Goal: Information Seeking & Learning: Learn about a topic

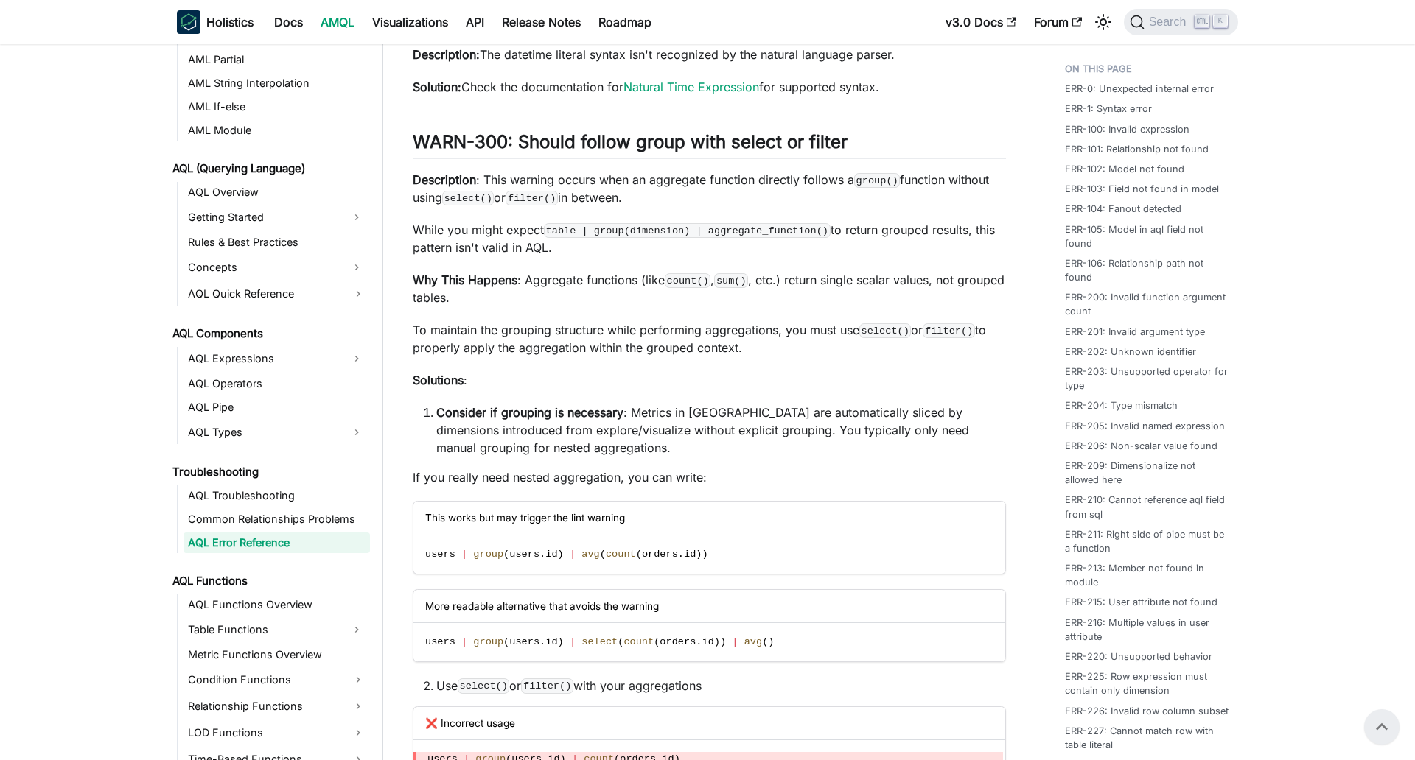
scroll to position [13335, 0]
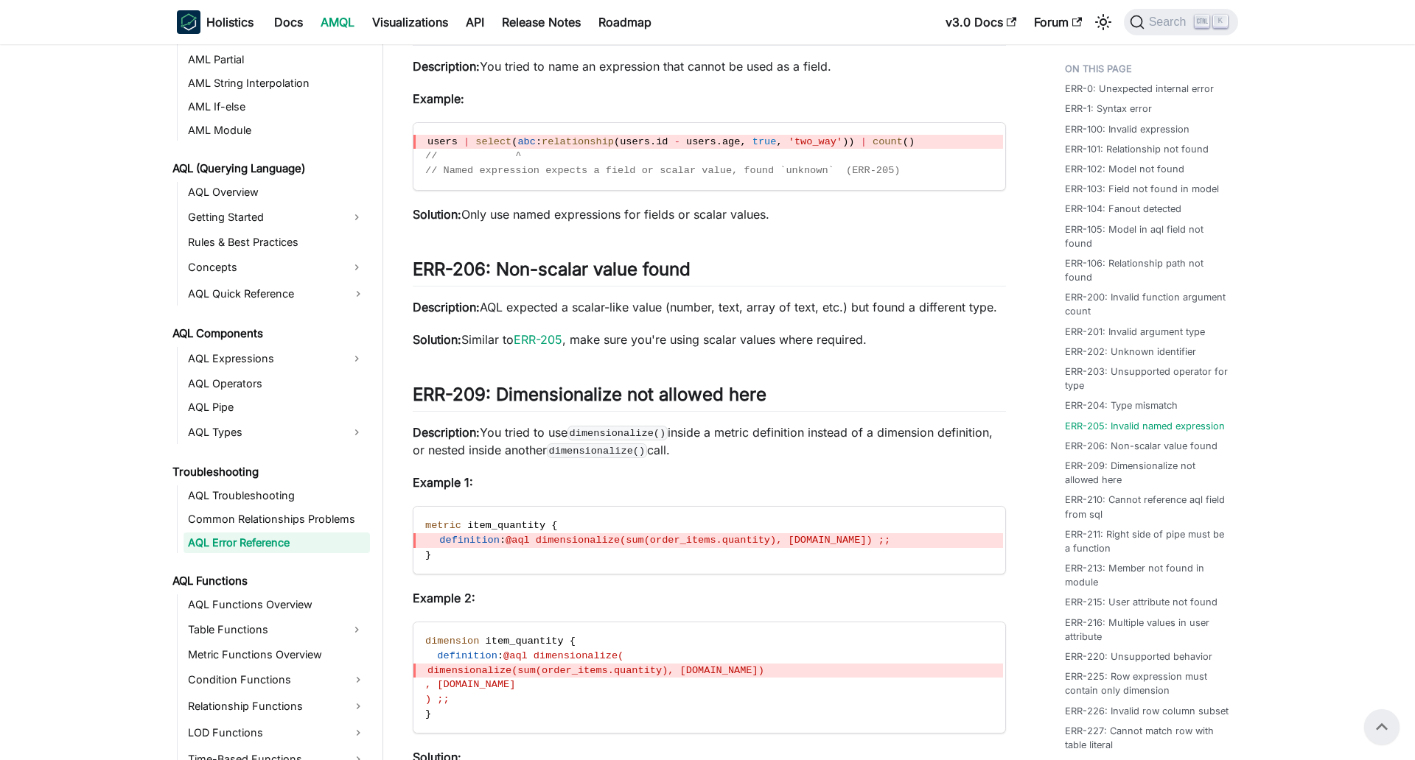
scroll to position [4052, 0]
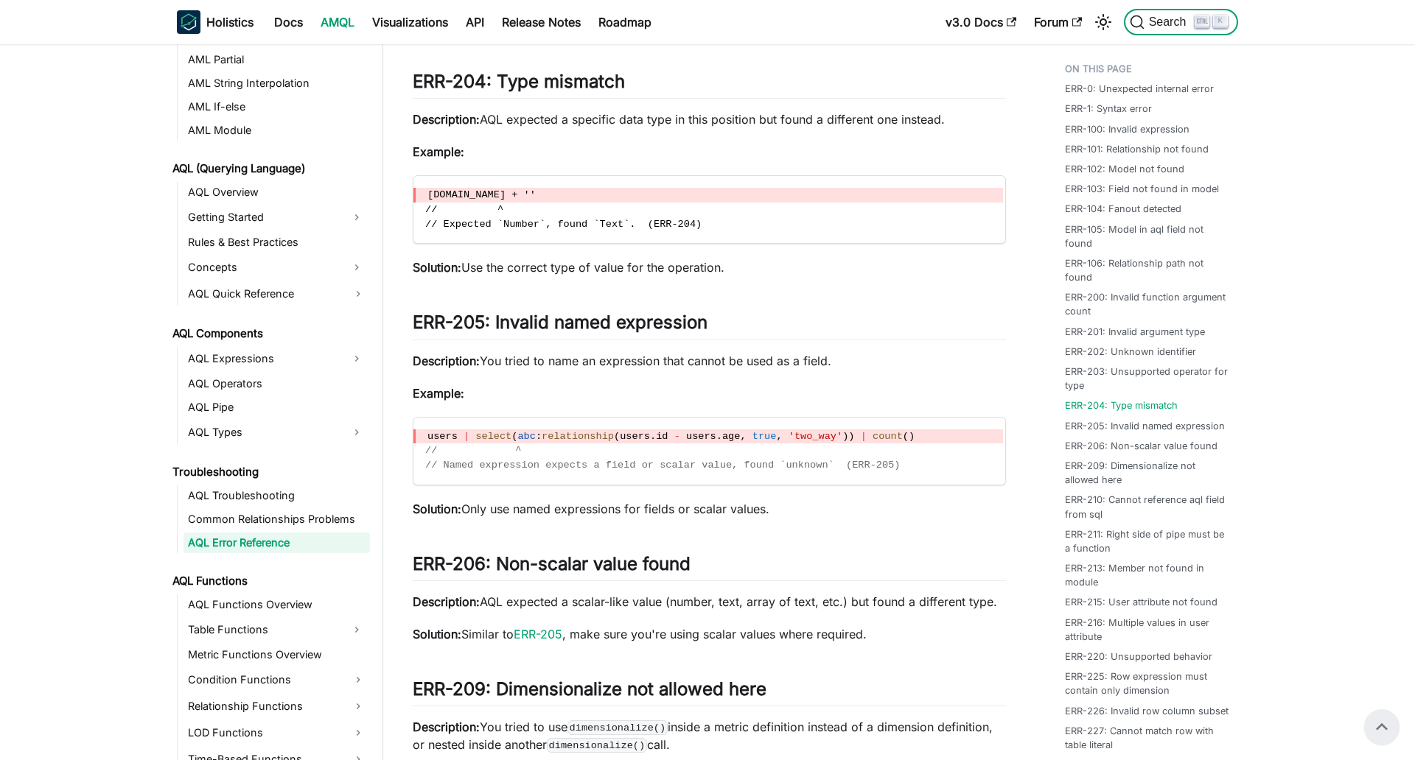
click at [1155, 27] on span "Search" at bounding box center [1169, 21] width 51 height 13
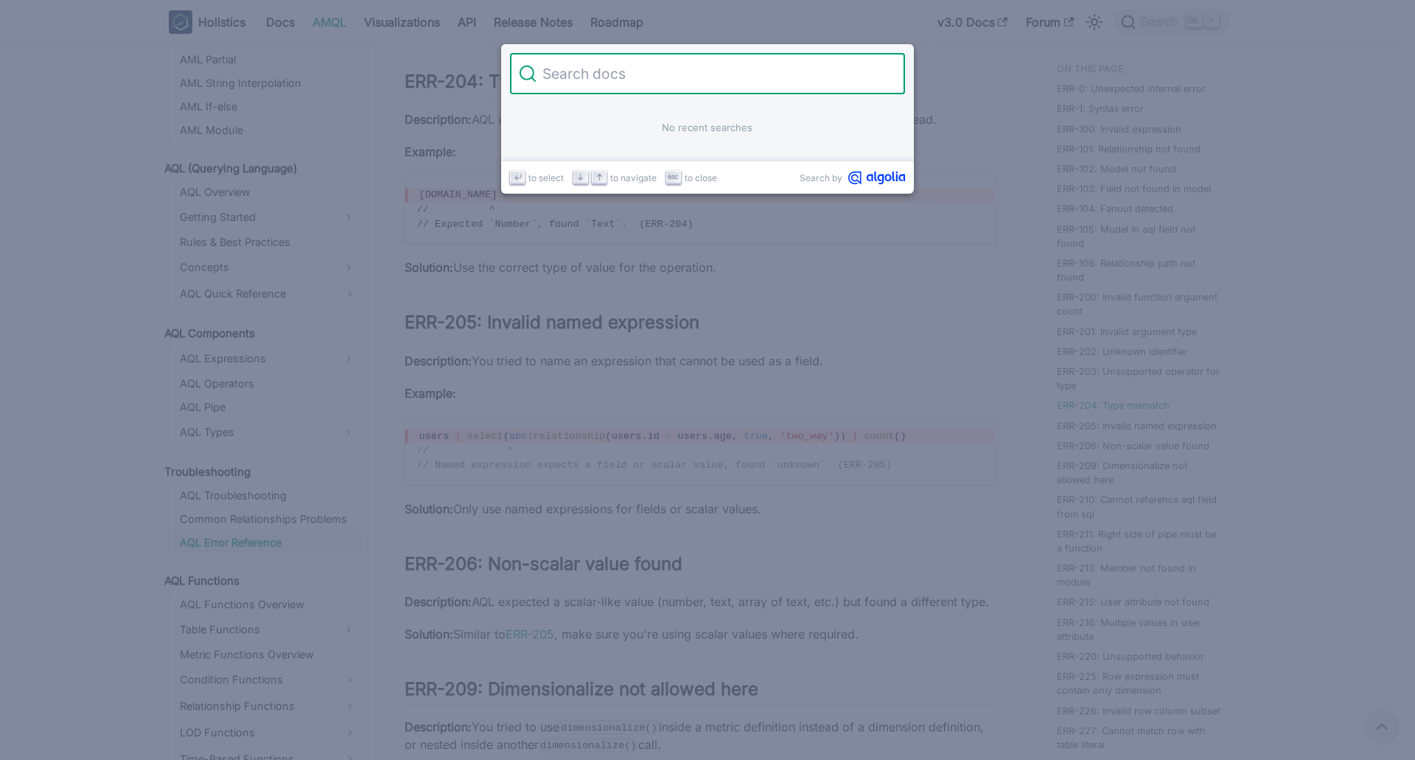
type input "="
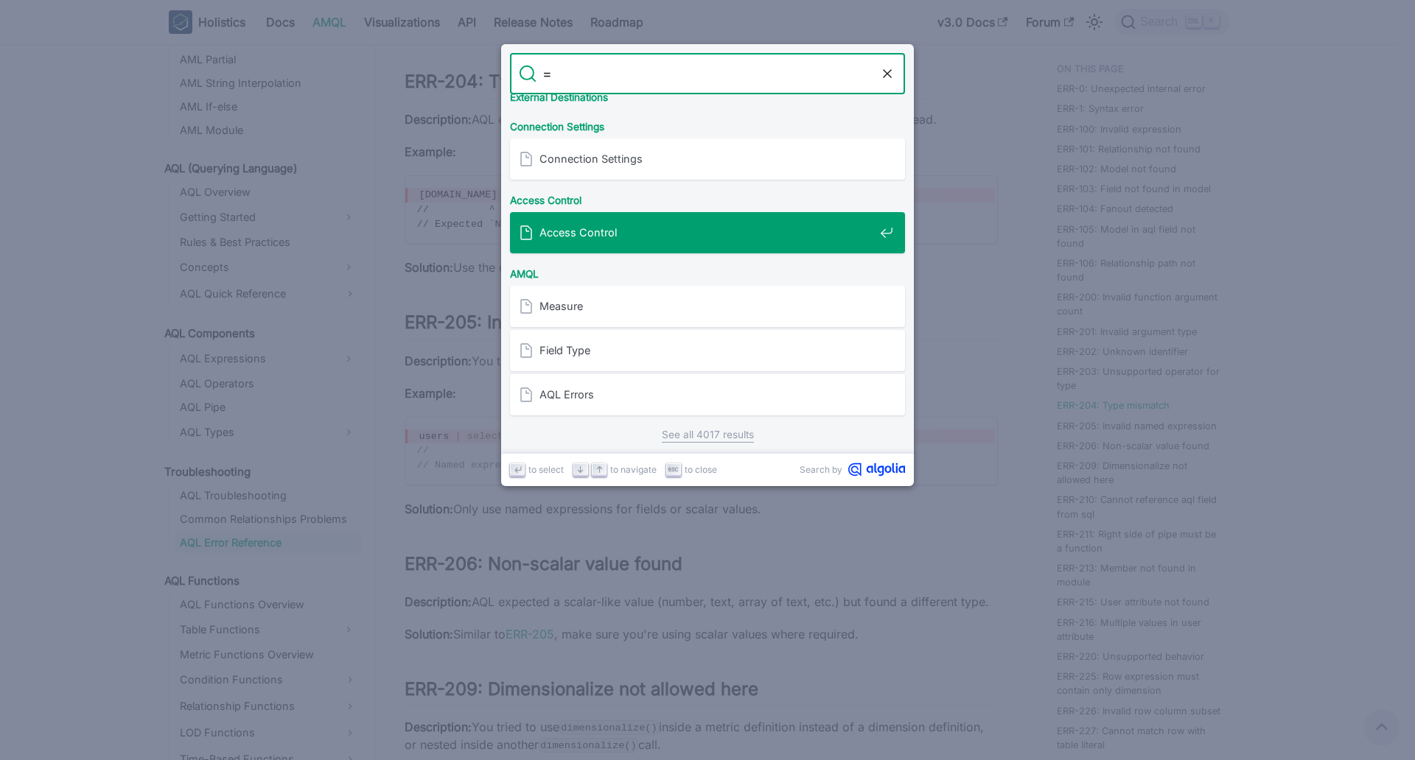
scroll to position [522, 0]
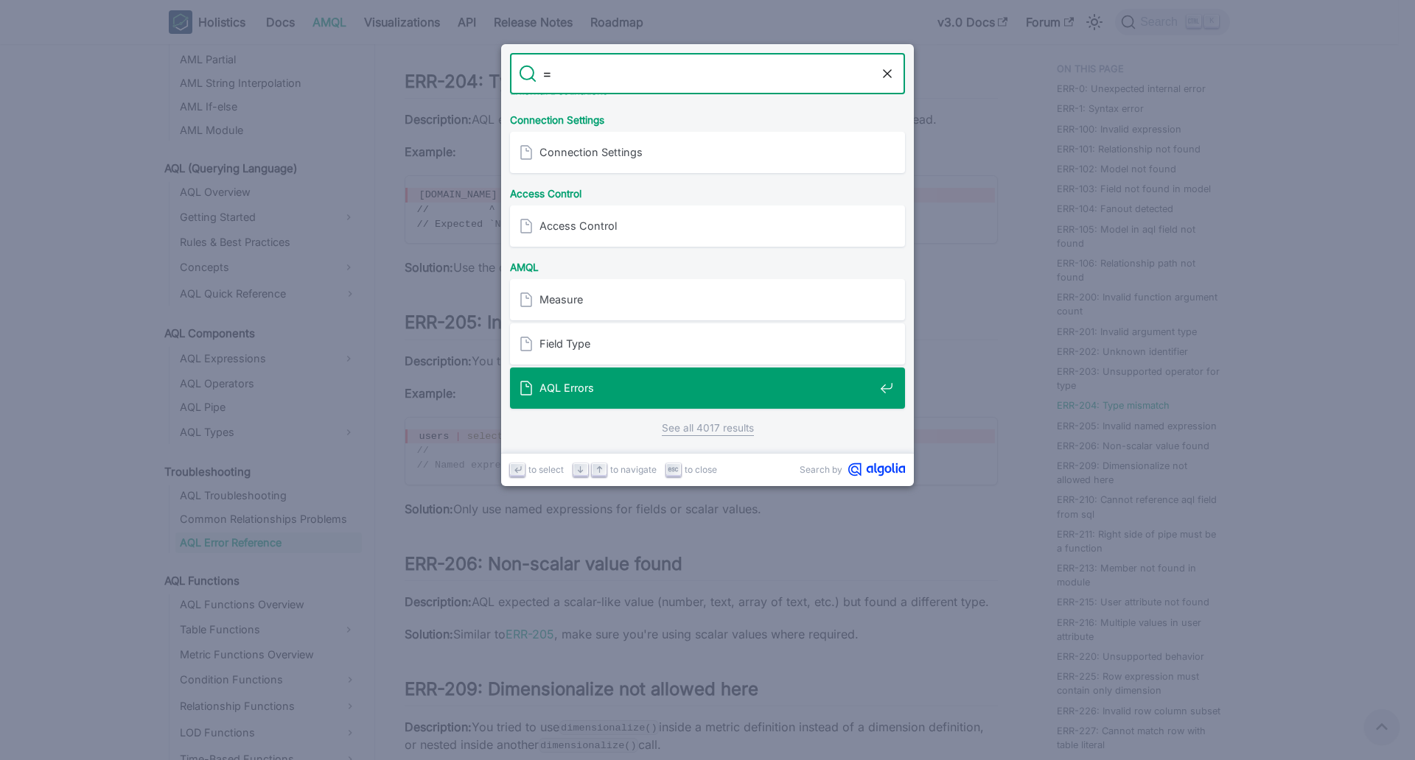
click at [656, 402] on div "AQL Errors" at bounding box center [712, 388] width 386 height 41
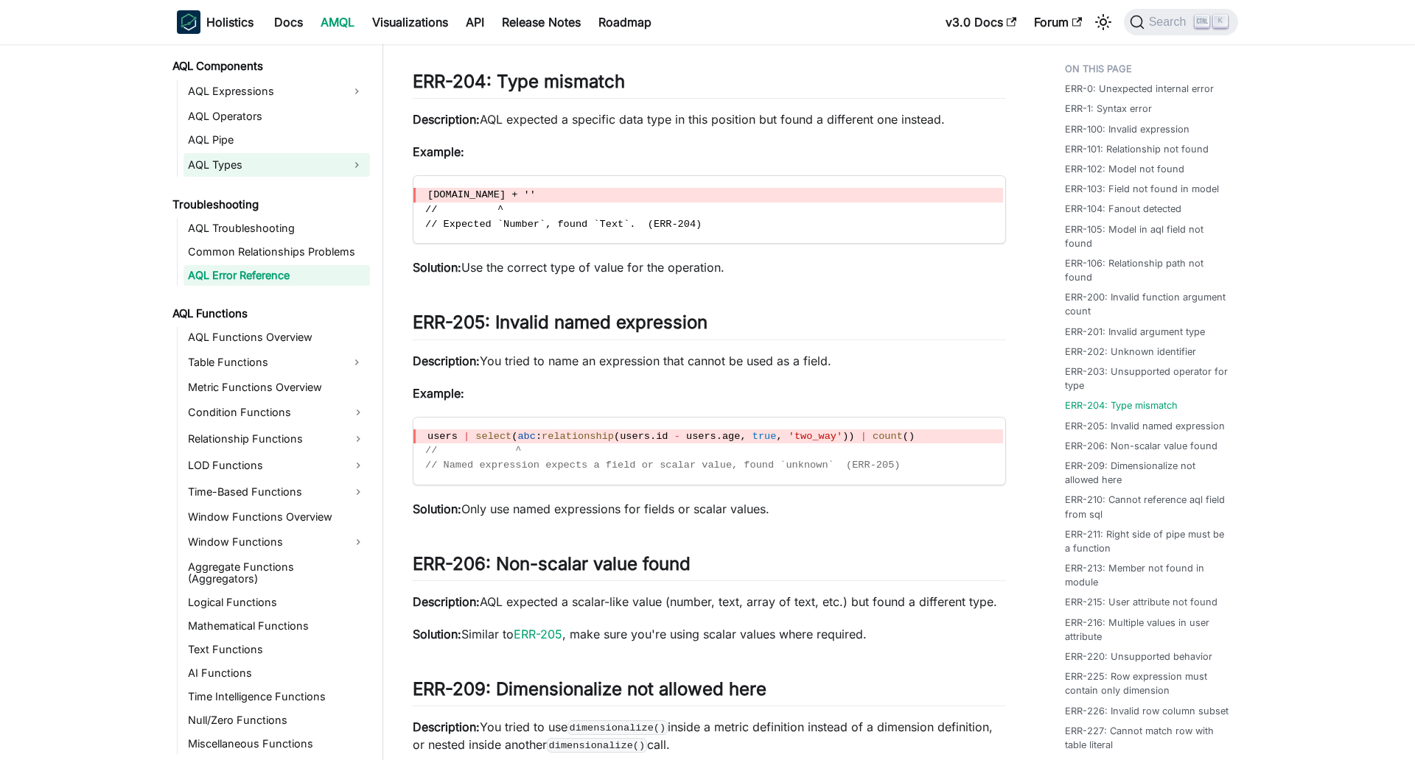
scroll to position [835, 0]
click at [295, 327] on link "AQL Functions Overview" at bounding box center [276, 337] width 186 height 21
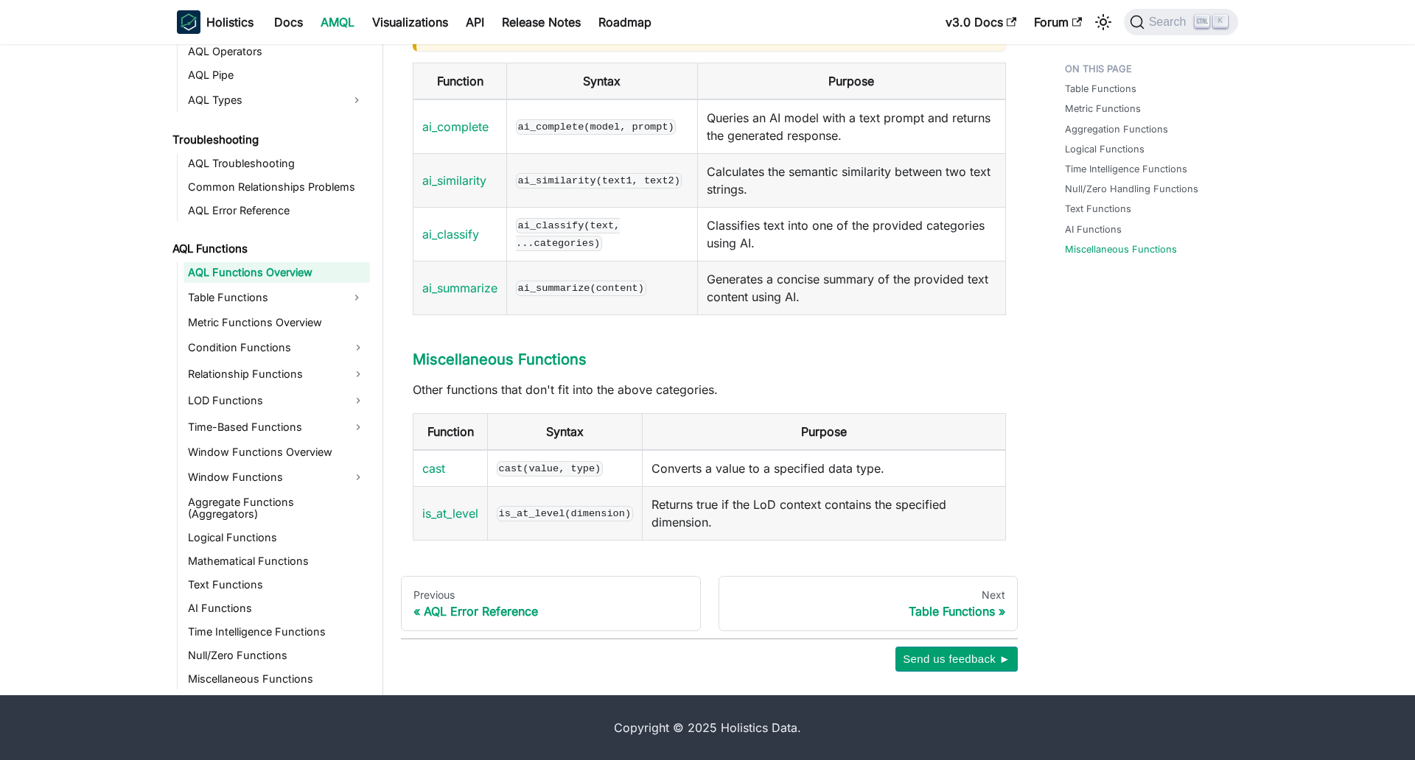
scroll to position [5704, 0]
click at [259, 286] on link "Table Functions" at bounding box center [263, 298] width 160 height 24
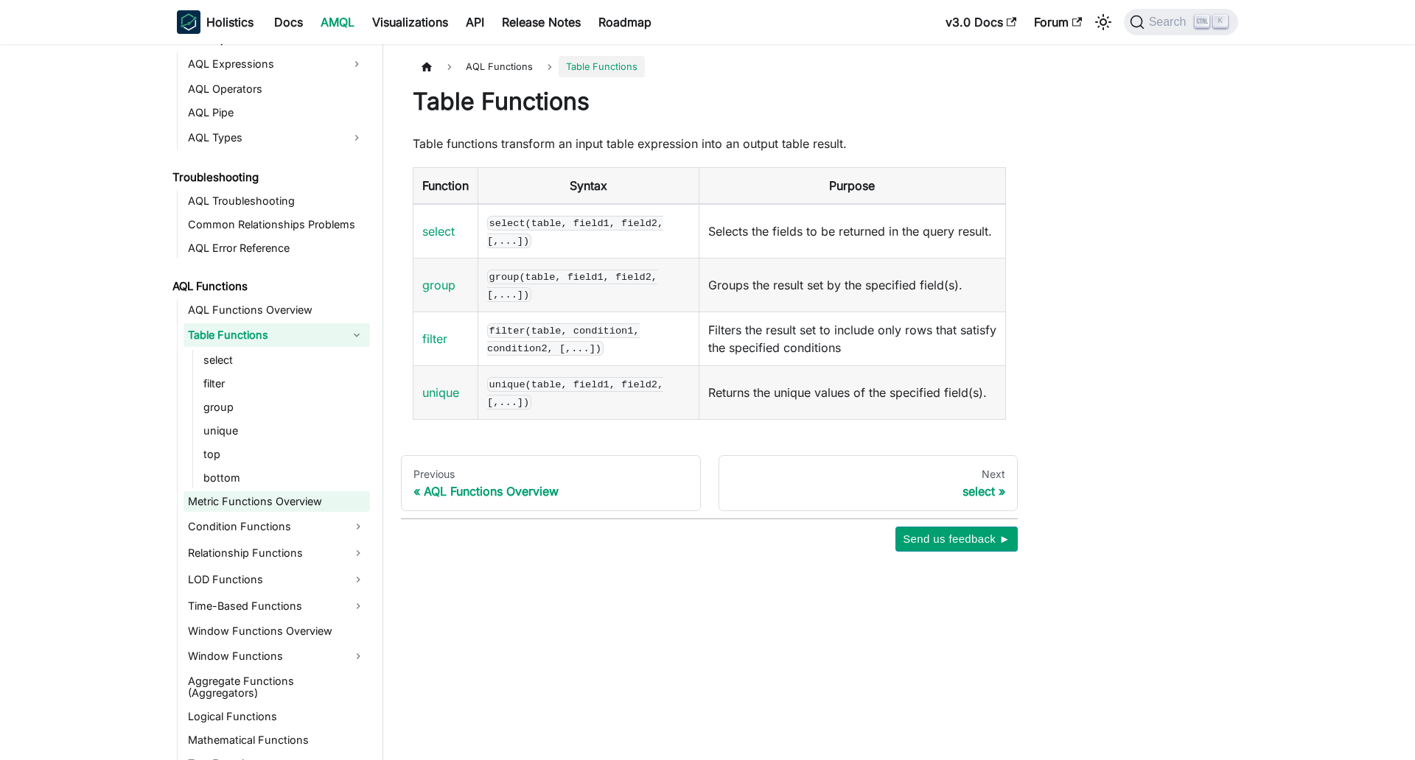
click at [265, 505] on link "Metric Functions Overview" at bounding box center [276, 501] width 186 height 21
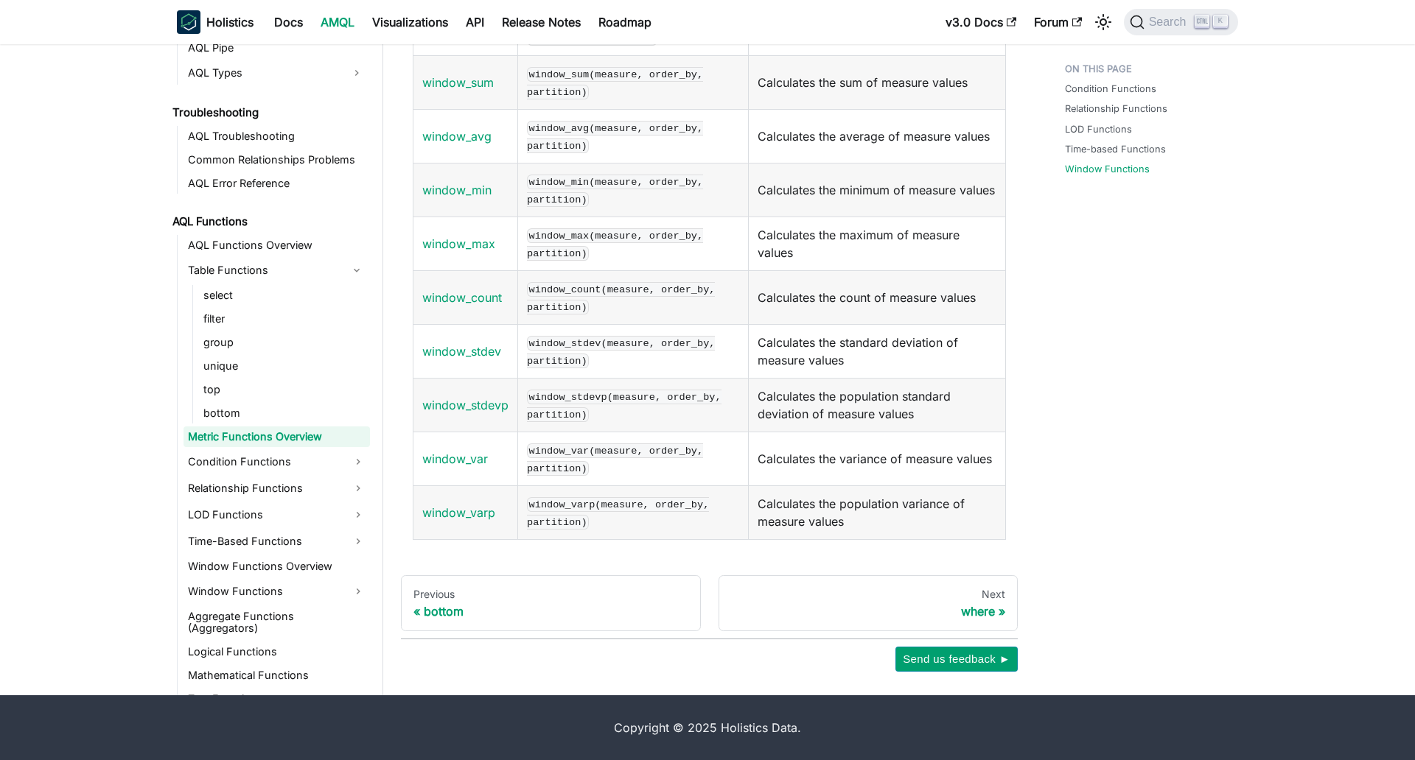
scroll to position [1944, 0]
click at [274, 461] on link "Condition Functions" at bounding box center [276, 462] width 186 height 24
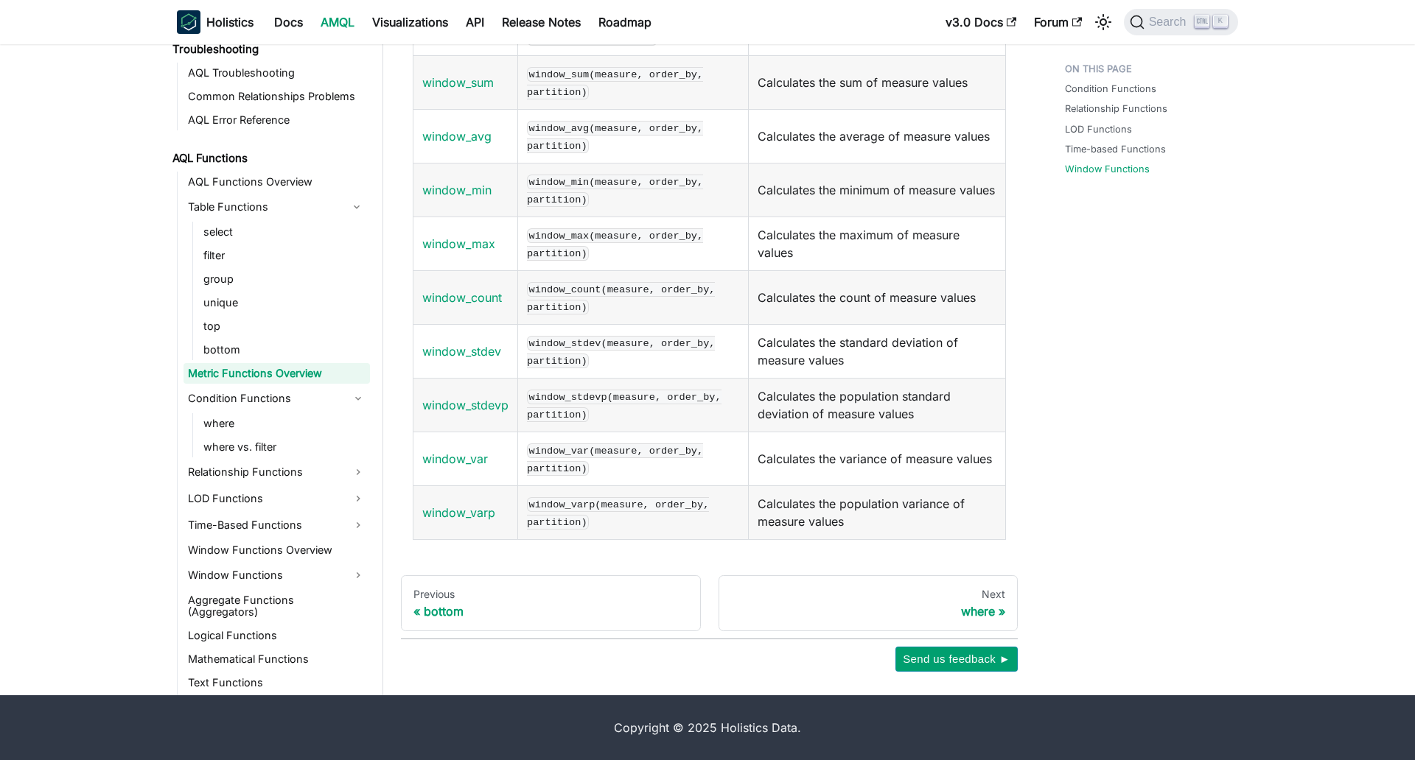
scroll to position [908, 0]
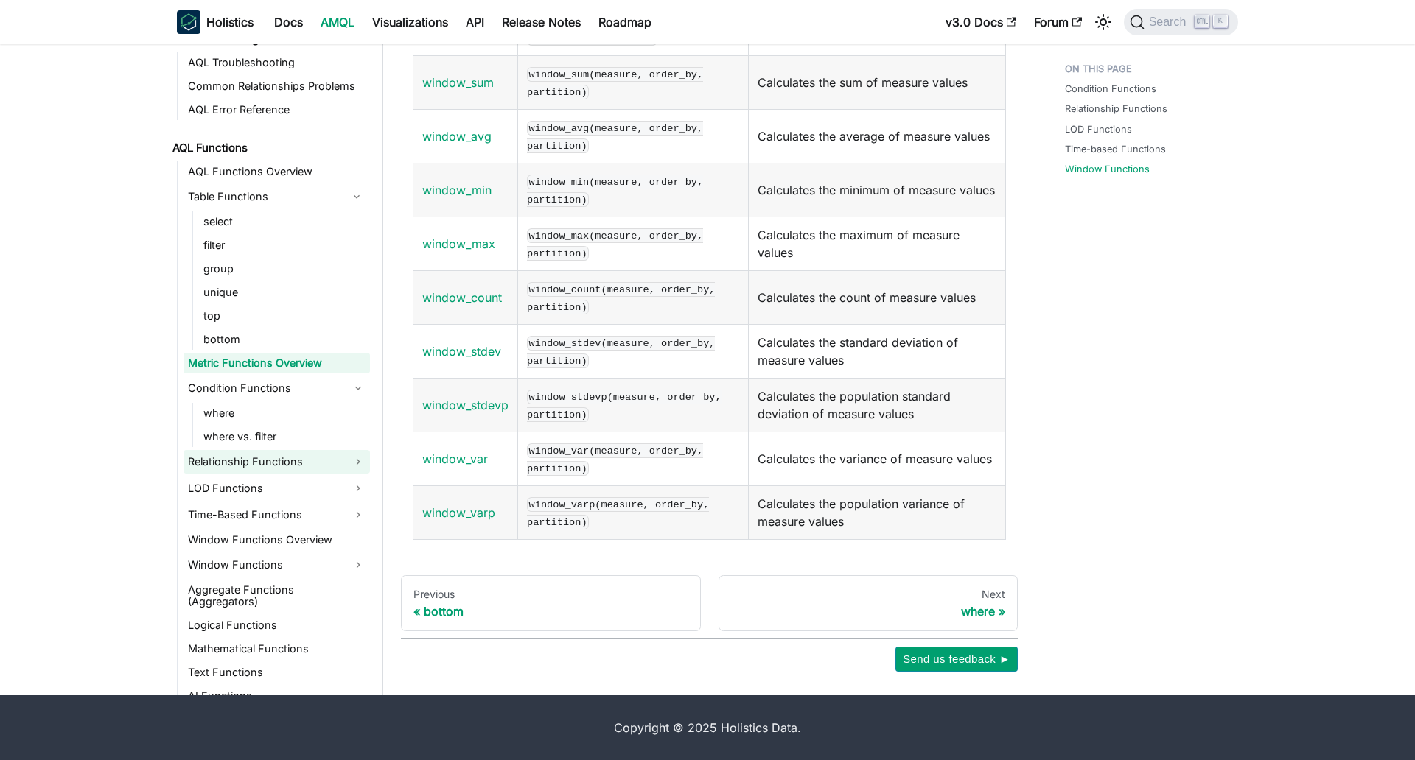
click at [289, 462] on link "Relationship Functions" at bounding box center [276, 462] width 186 height 24
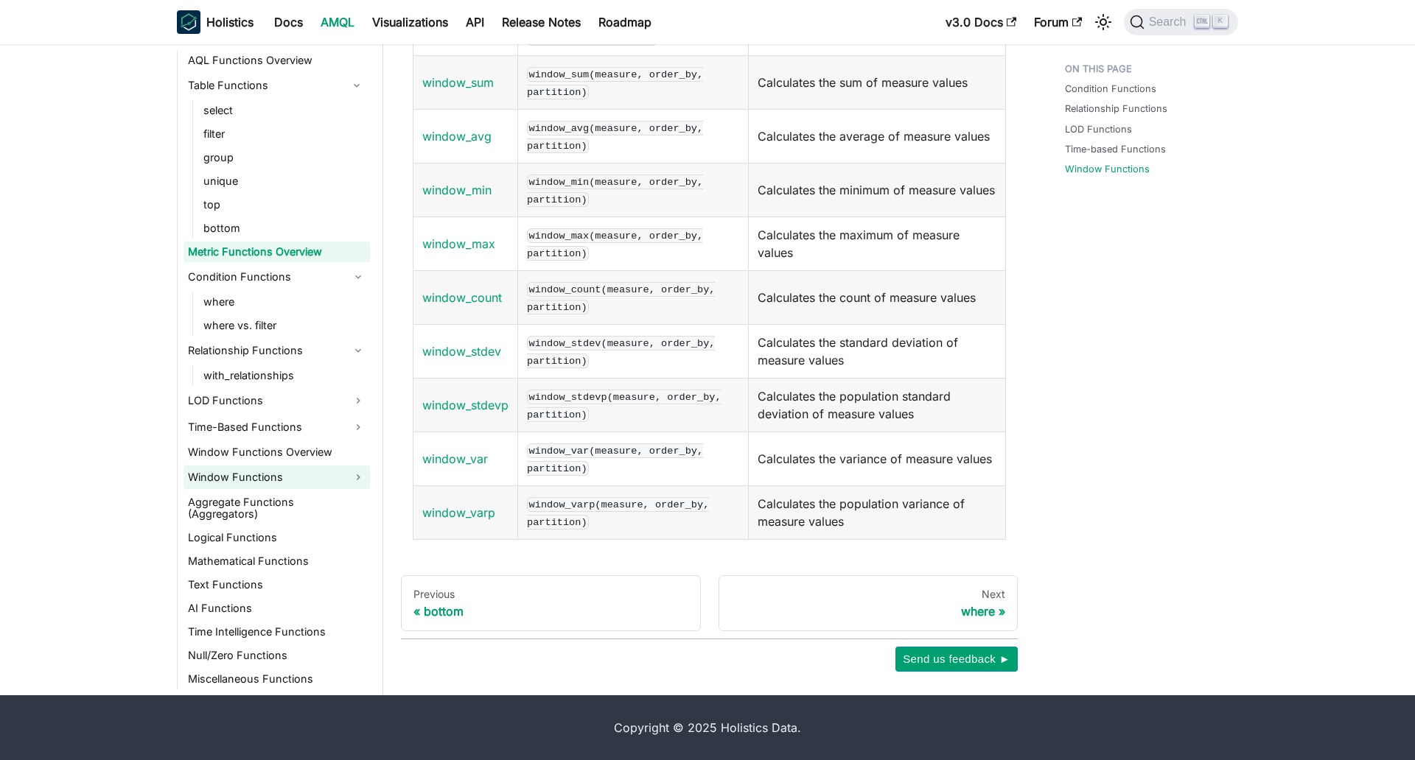
scroll to position [1088, 0]
click at [294, 492] on link "Aggregate Functions (Aggregators)" at bounding box center [276, 508] width 186 height 32
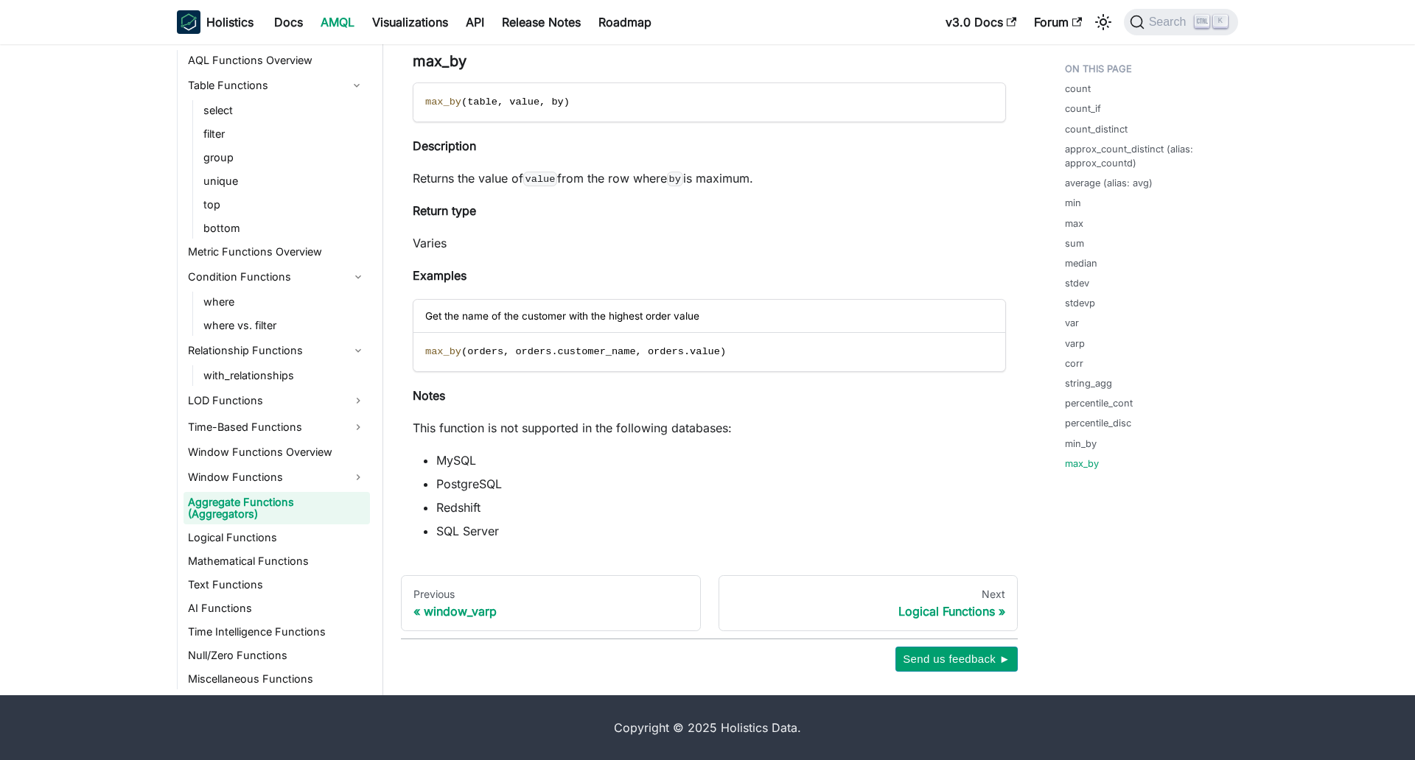
scroll to position [9360, 0]
click at [300, 528] on link "Logical Functions" at bounding box center [276, 538] width 186 height 21
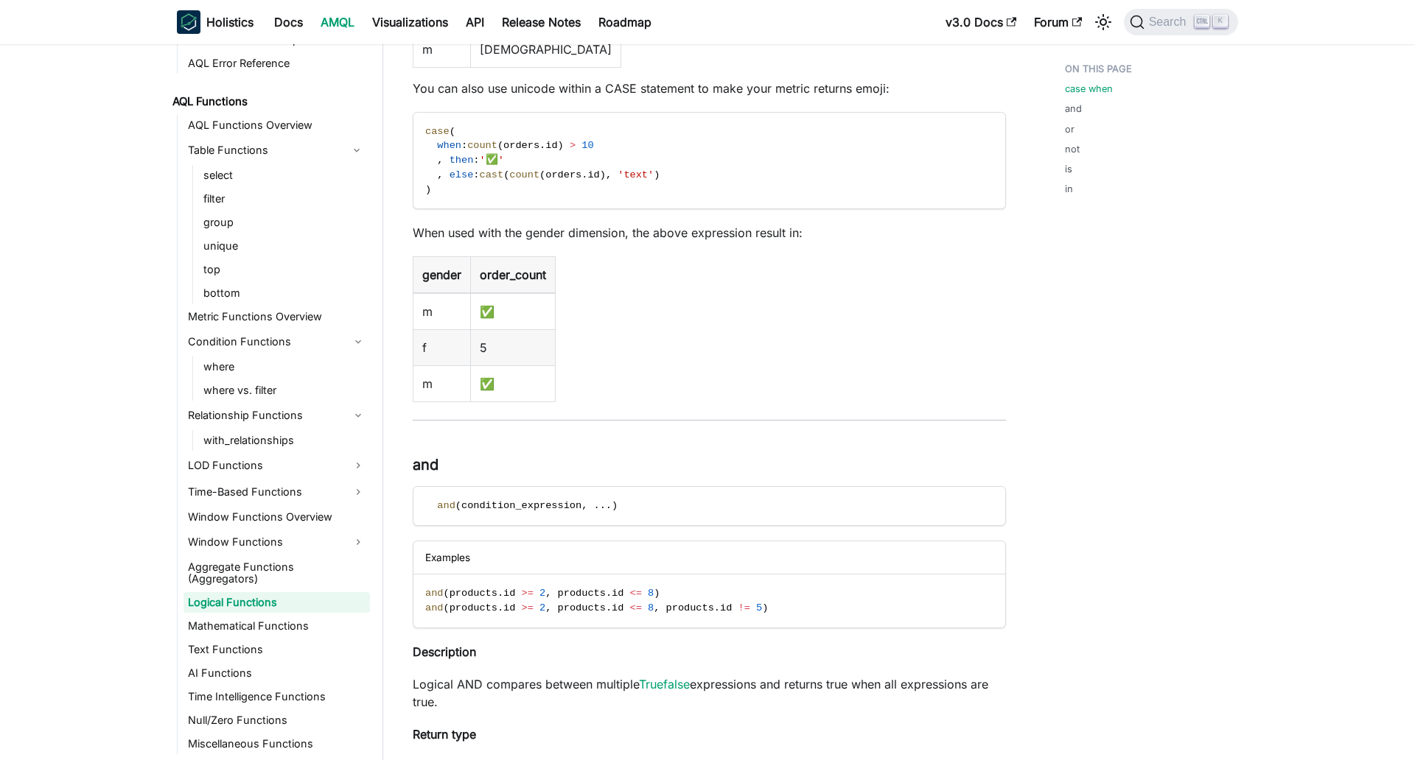
scroll to position [884, 0]
click at [295, 616] on link "Mathematical Functions" at bounding box center [276, 626] width 186 height 21
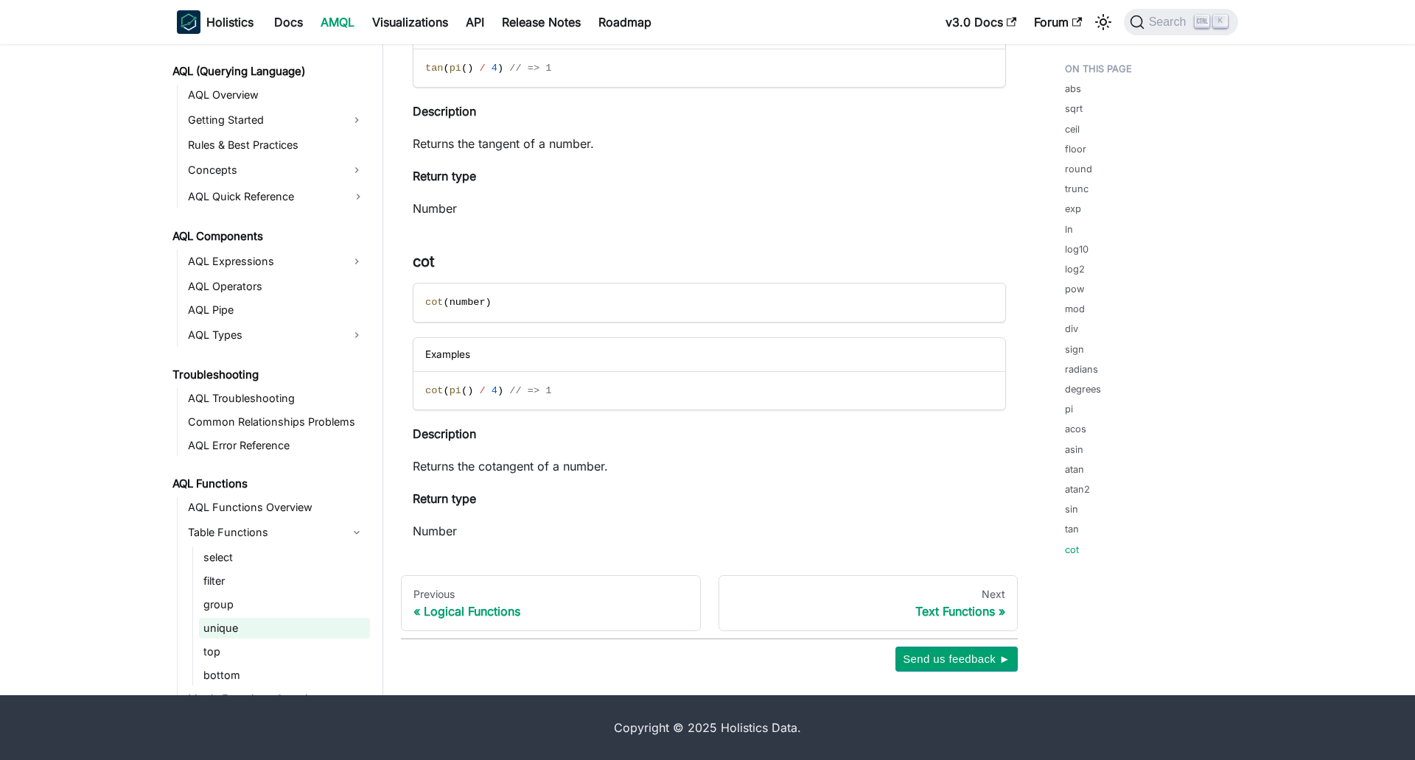
scroll to position [572, 0]
click at [279, 259] on link "AQL Expressions" at bounding box center [263, 263] width 160 height 24
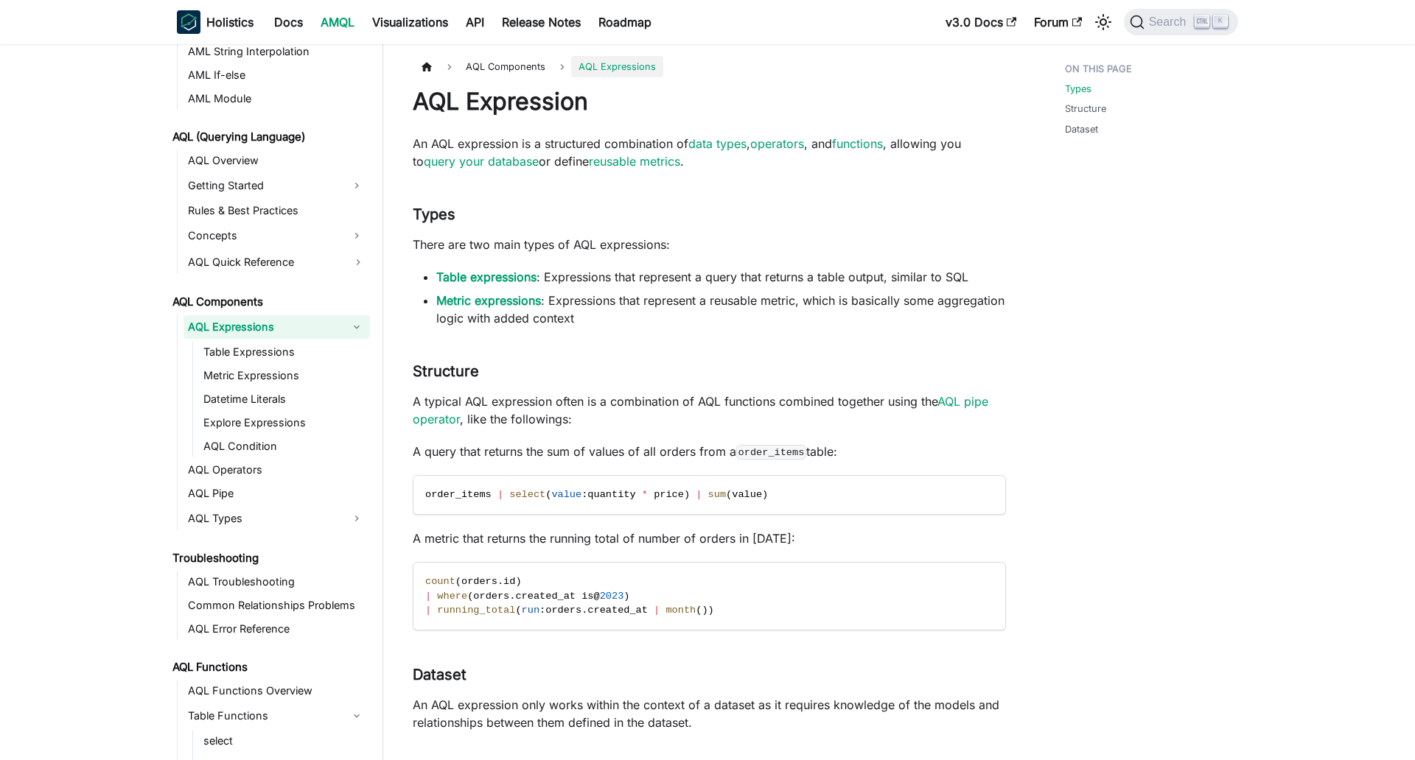
scroll to position [271, 0]
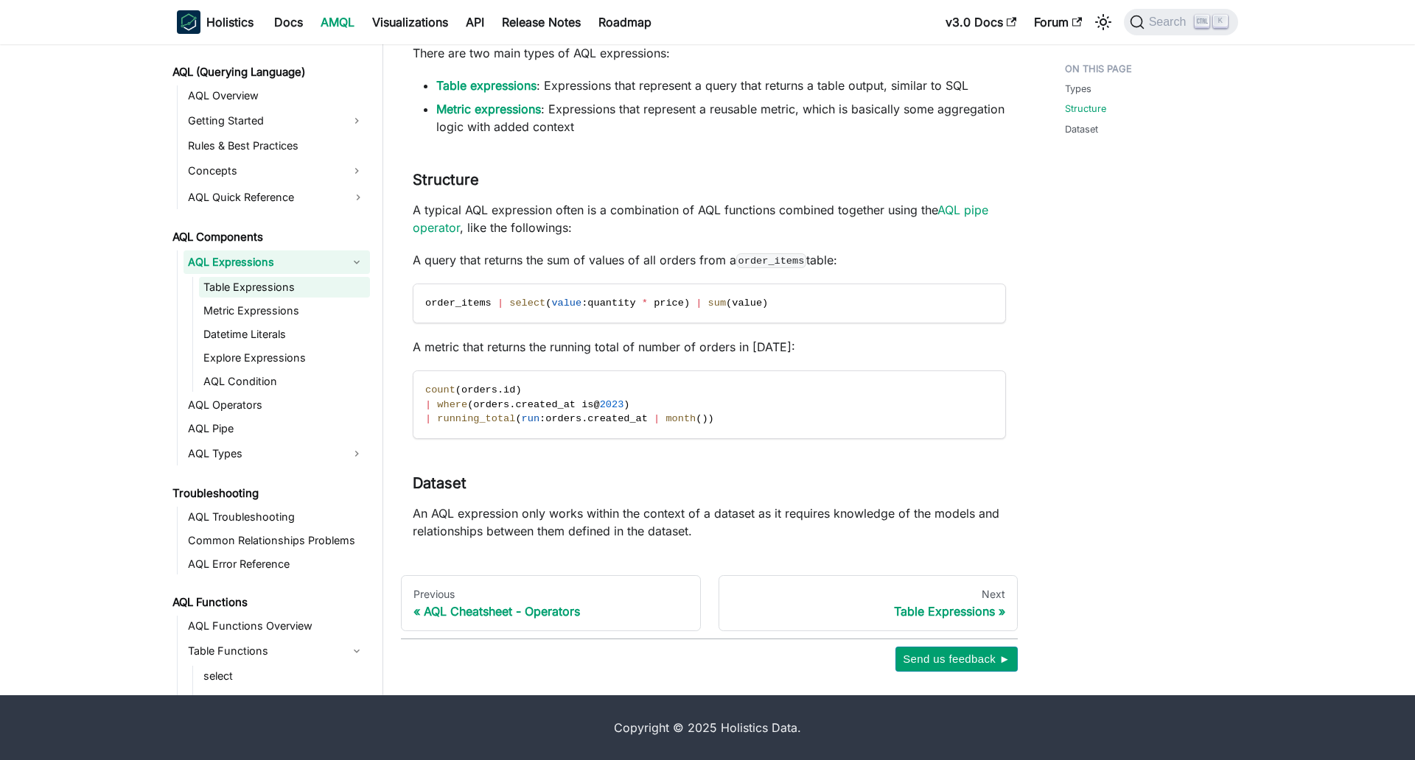
click at [256, 294] on link "Table Expressions" at bounding box center [284, 287] width 171 height 21
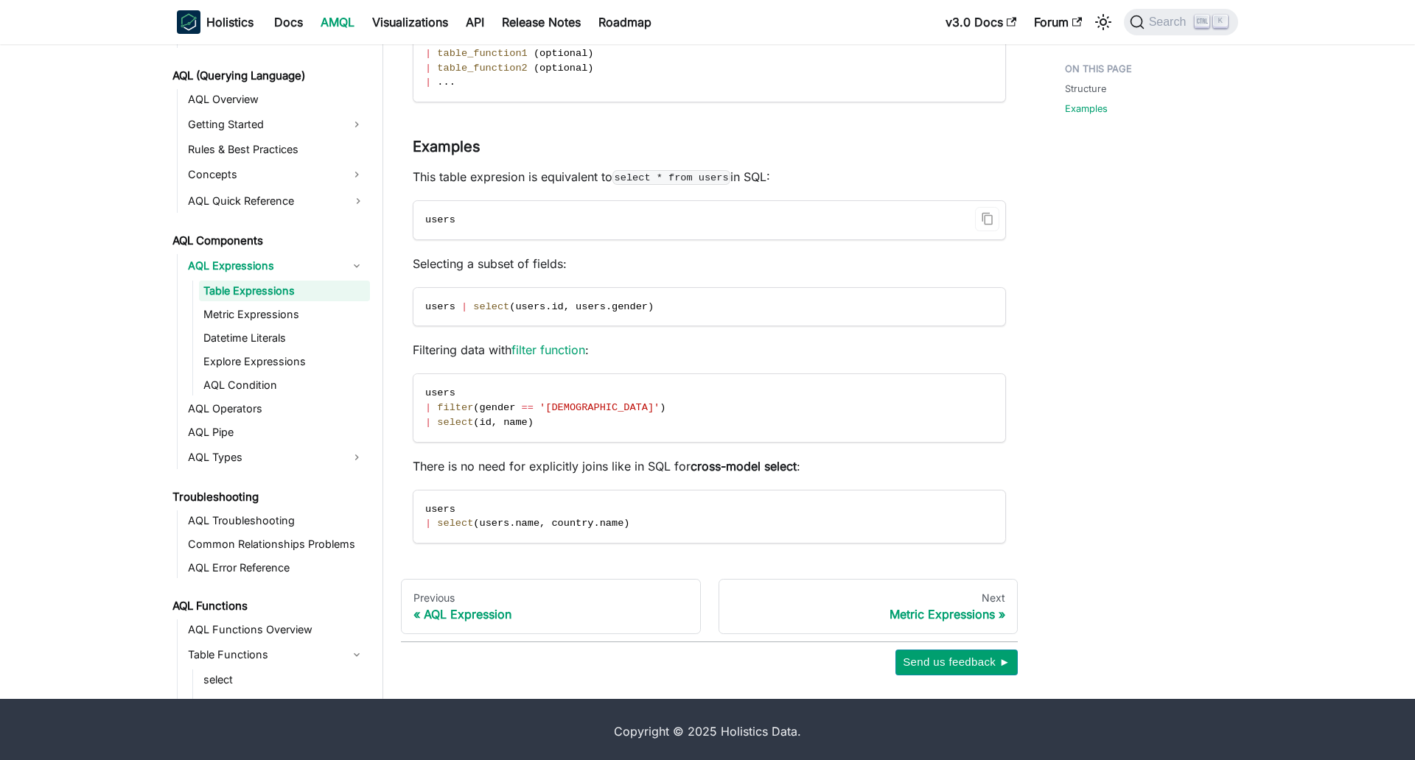
scroll to position [300, 0]
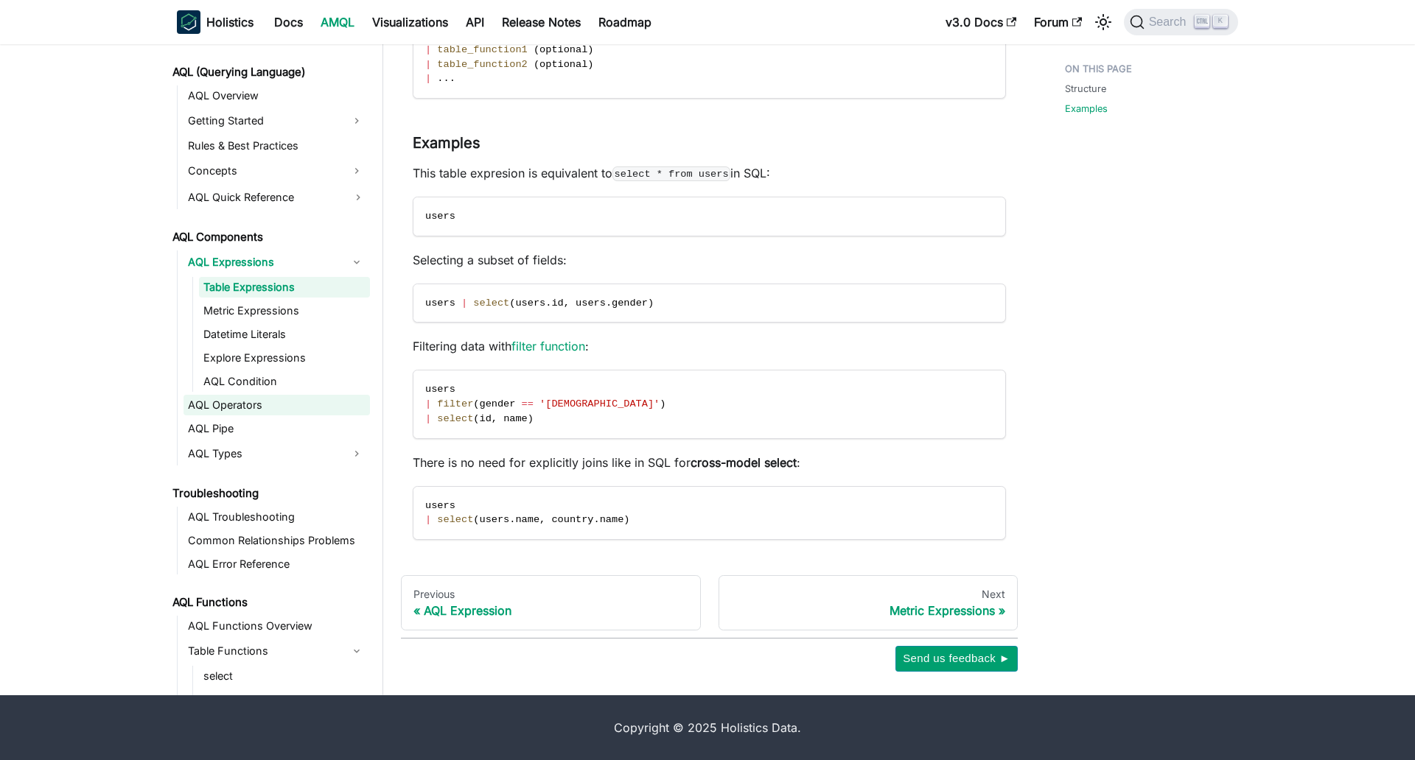
click at [256, 405] on link "AQL Operators" at bounding box center [276, 405] width 186 height 21
